Goal: Information Seeking & Learning: Find specific fact

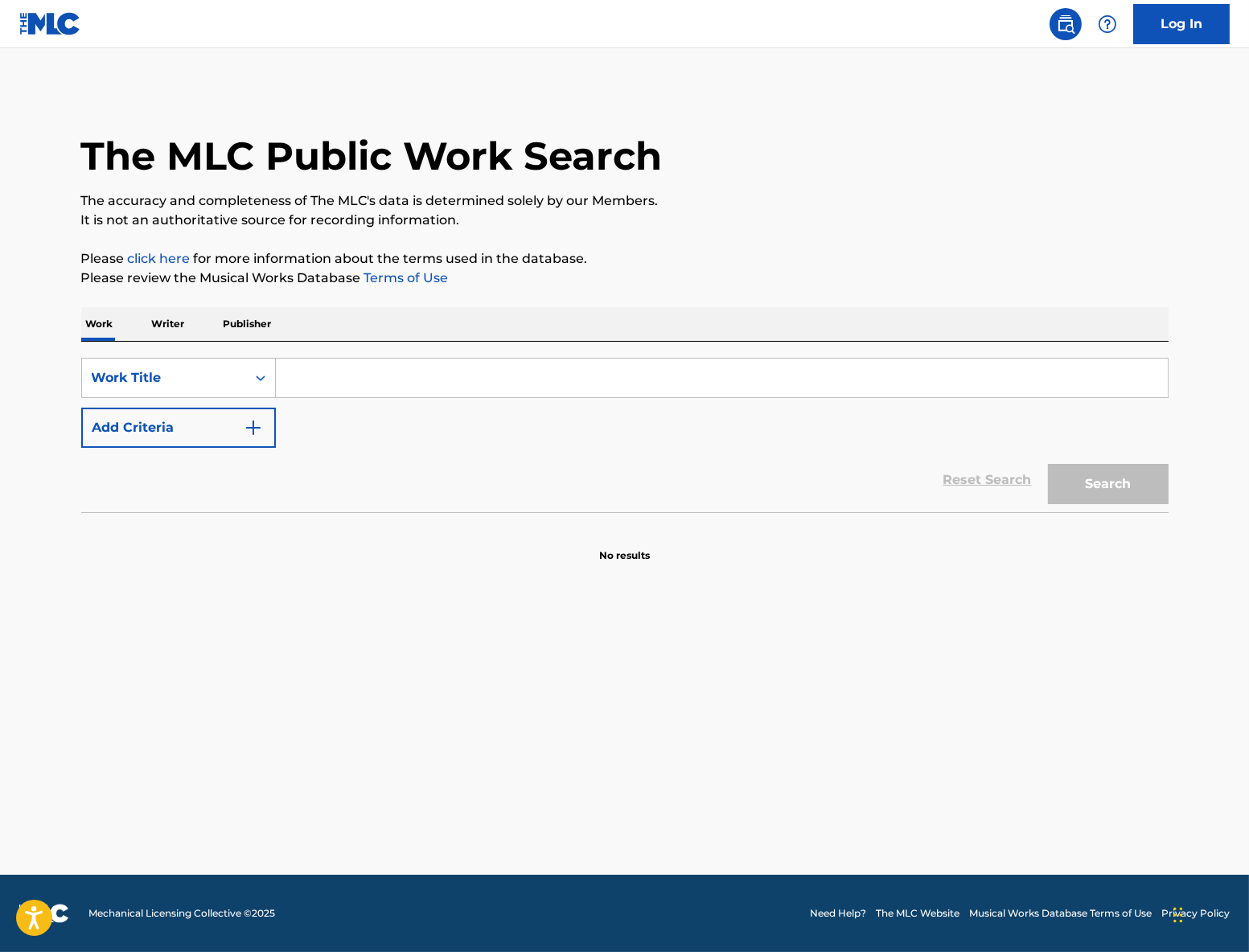
click at [371, 370] on input "Search Form" at bounding box center [722, 378] width 892 height 39
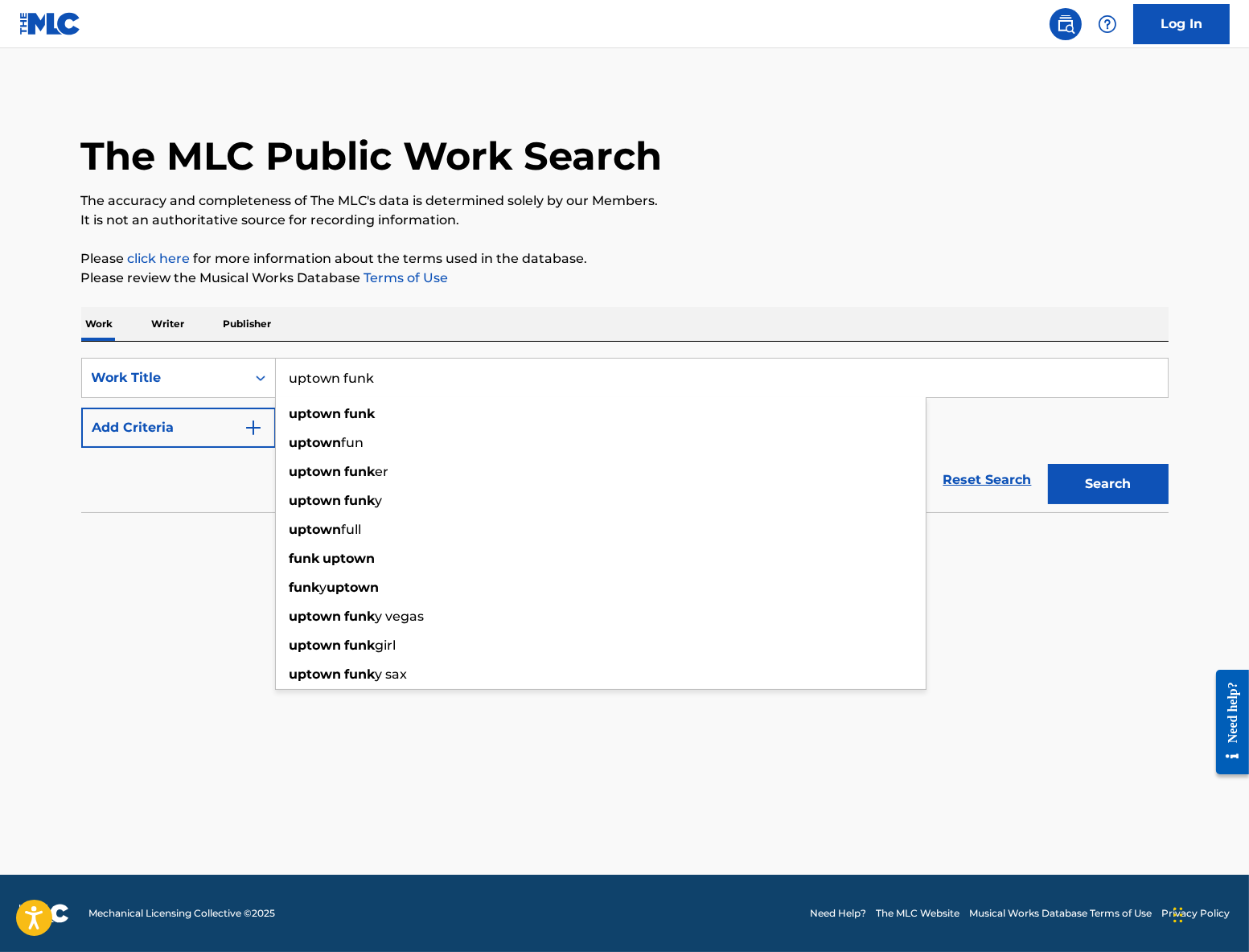
type input "uptown funk"
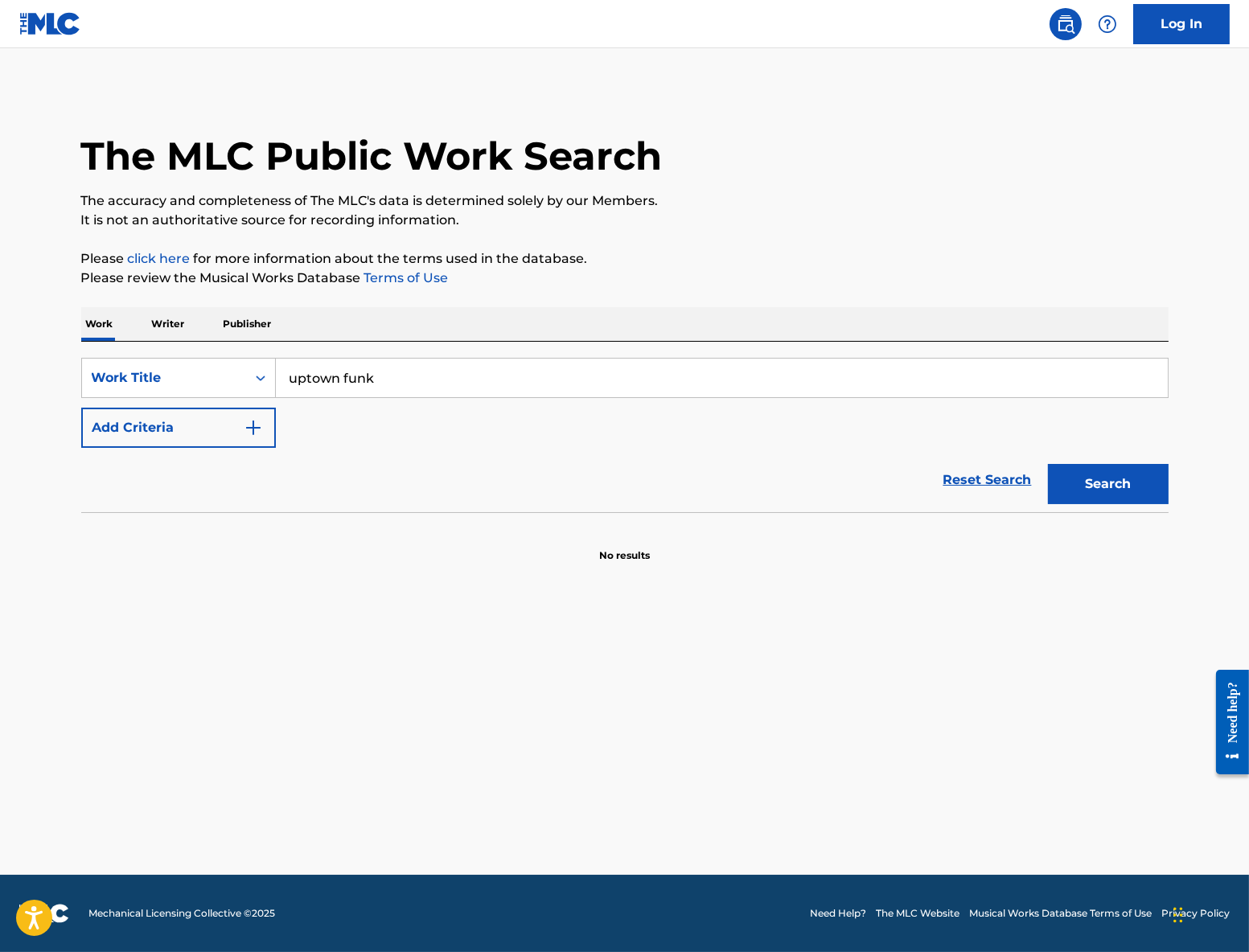
click at [145, 433] on button "Add Criteria" at bounding box center [179, 427] width 194 height 40
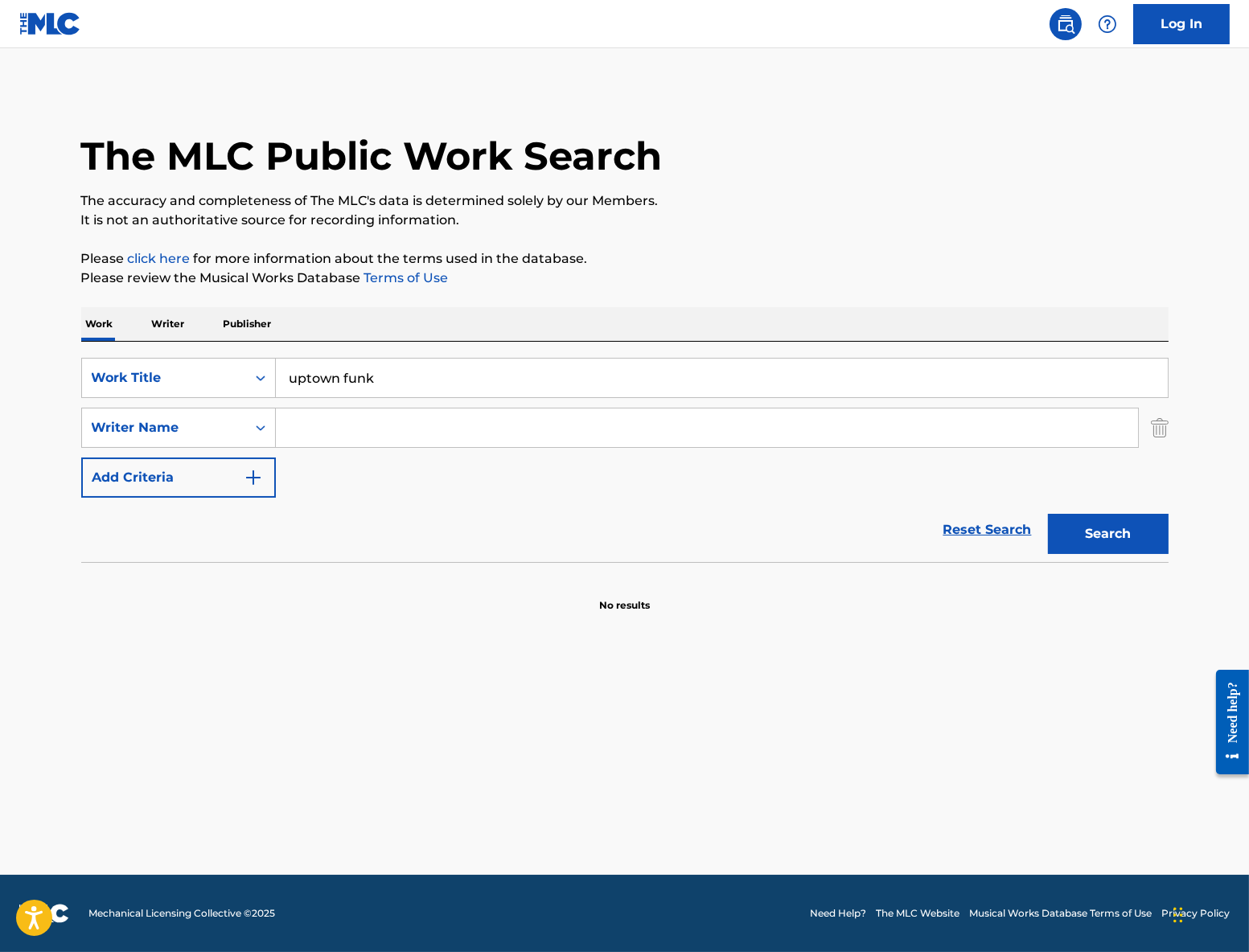
click at [359, 413] on input "Search Form" at bounding box center [707, 428] width 862 height 39
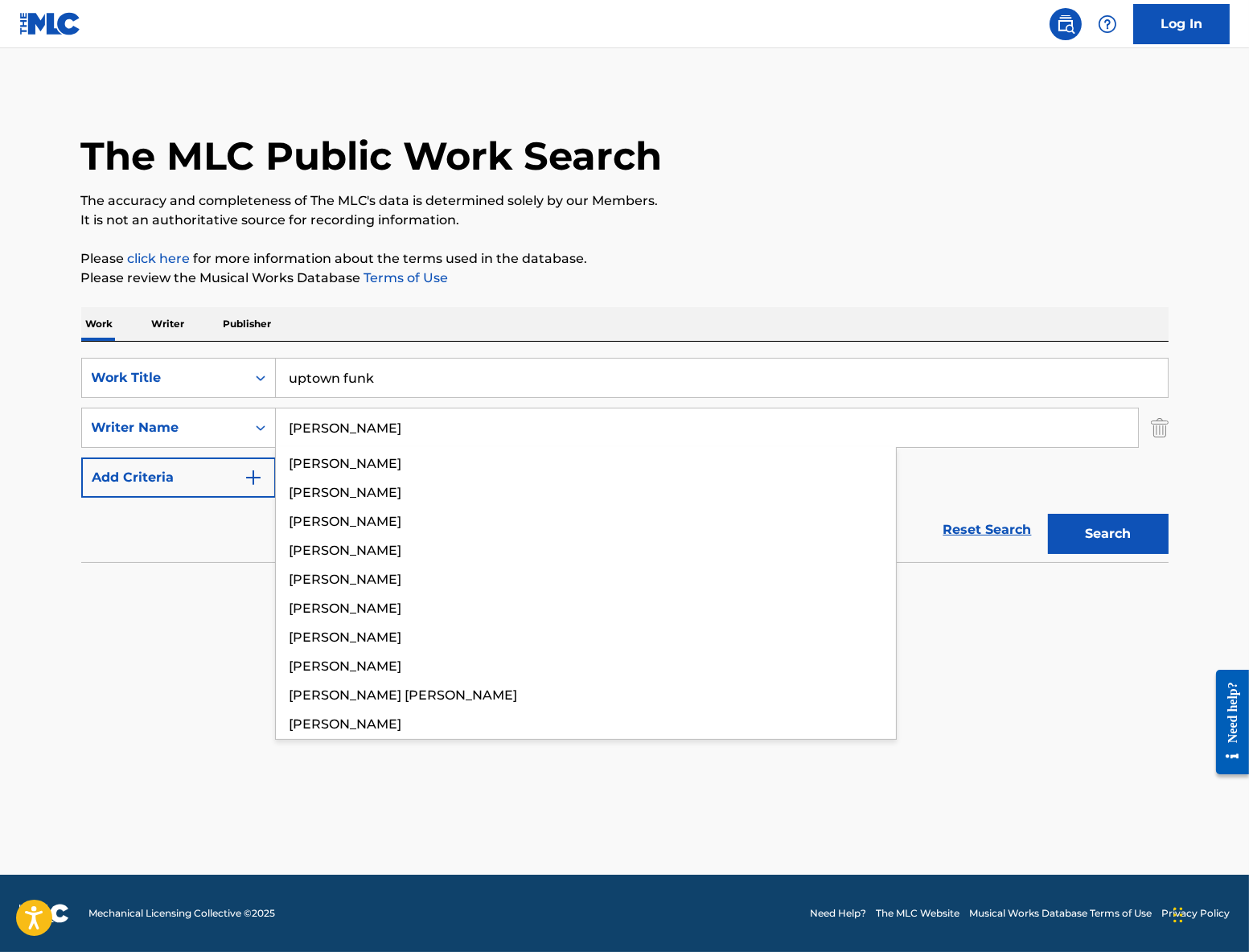
type input "[PERSON_NAME]"
click at [1048, 514] on button "Search" at bounding box center [1108, 534] width 120 height 40
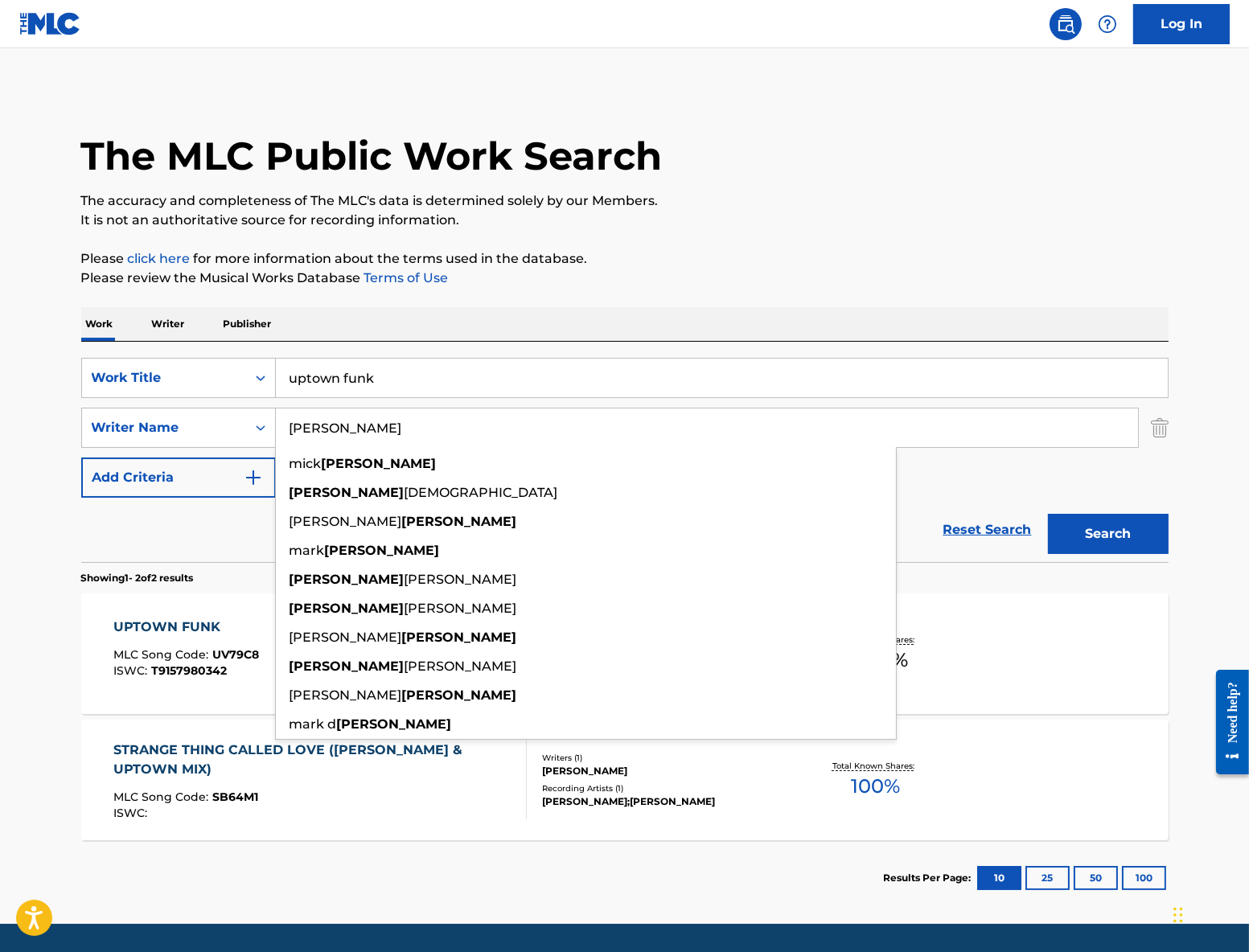
click at [180, 625] on div "UPTOWN FUNK" at bounding box center [186, 627] width 145 height 19
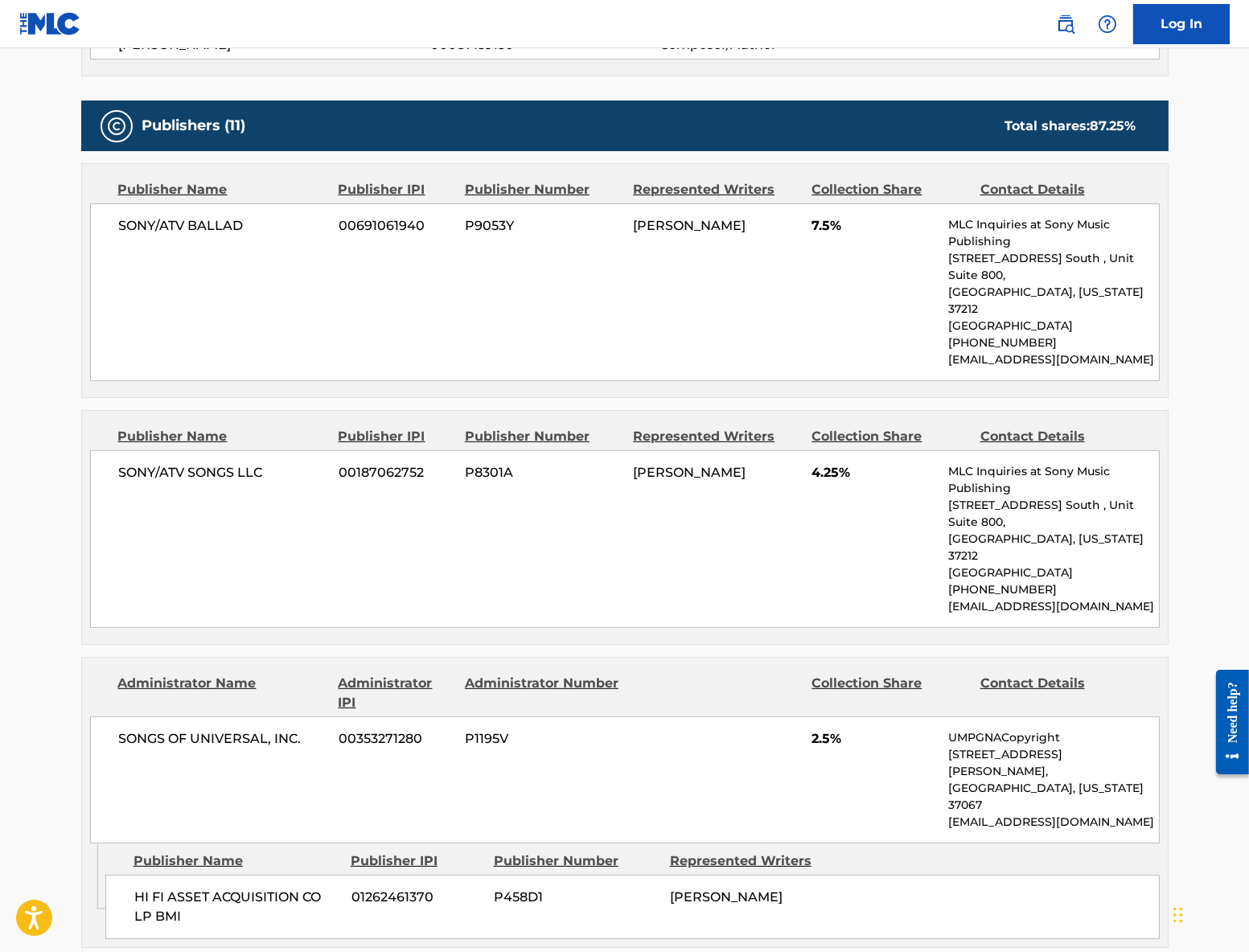
scroll to position [1094, 0]
